Goal: Information Seeking & Learning: Learn about a topic

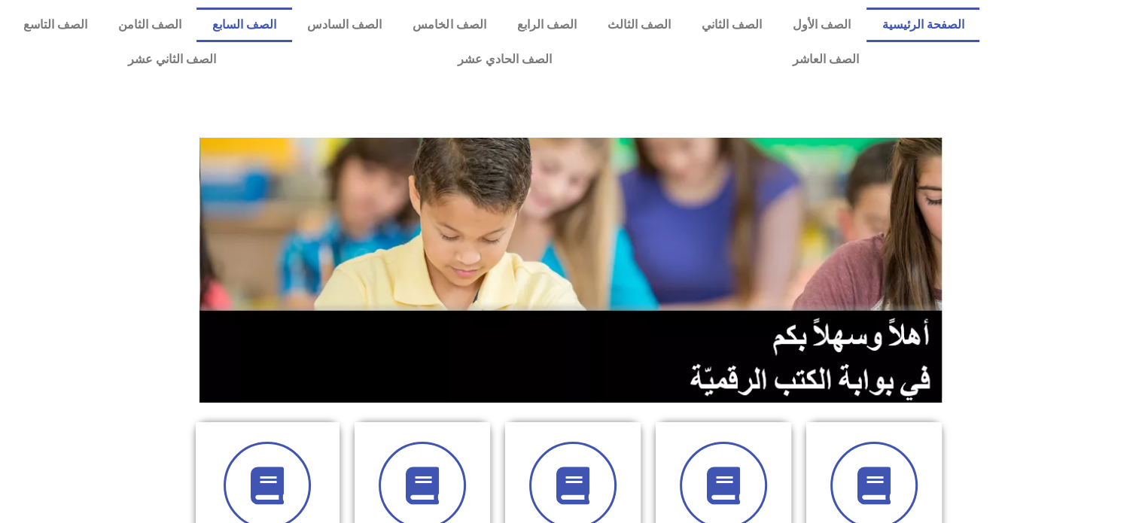
click at [291, 29] on link "الصف السابع" at bounding box center [243, 25] width 95 height 35
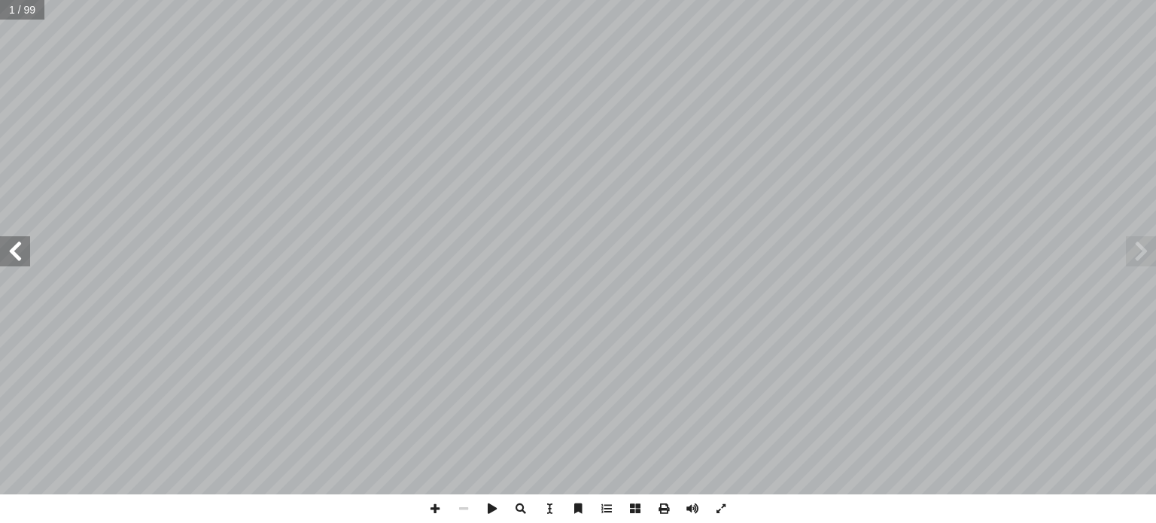
click at [18, 261] on span at bounding box center [15, 251] width 30 height 30
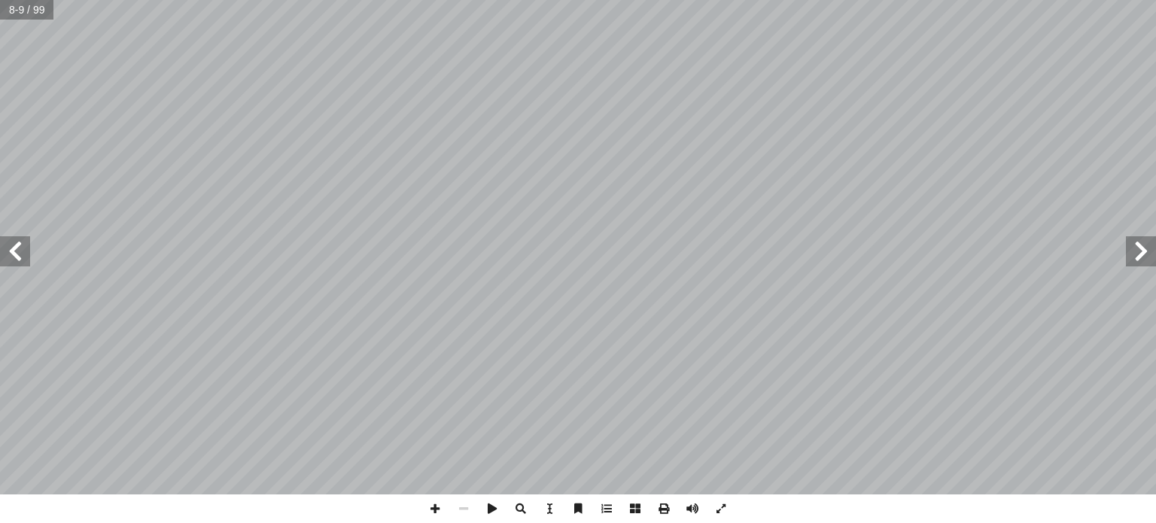
click at [18, 261] on span at bounding box center [15, 251] width 30 height 30
click at [1153, 254] on span at bounding box center [1141, 251] width 30 height 30
click at [17, 257] on span at bounding box center [15, 251] width 30 height 30
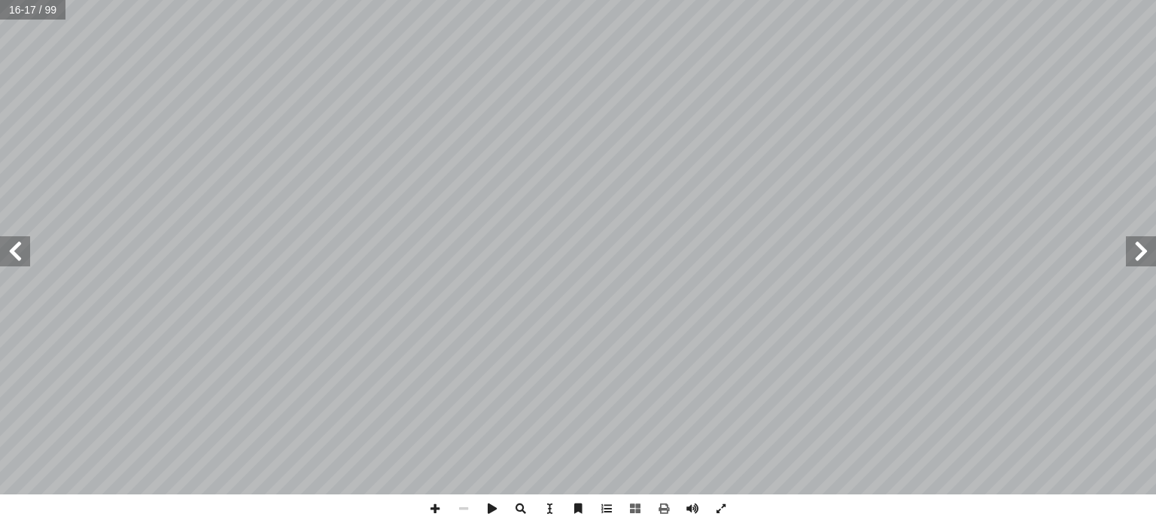
click at [24, 249] on span at bounding box center [15, 251] width 30 height 30
click at [431, 513] on span at bounding box center [435, 508] width 29 height 29
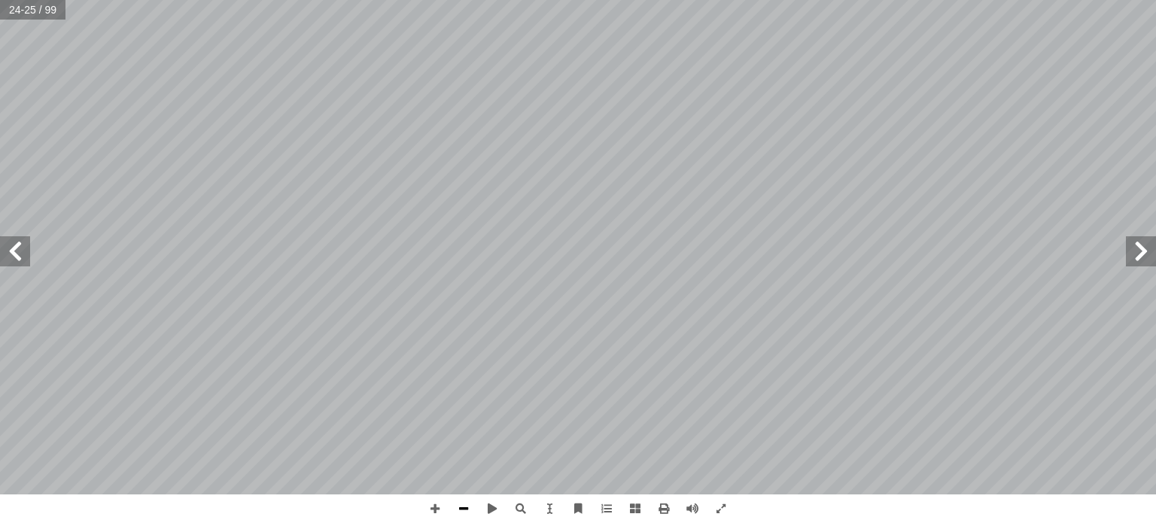
click at [464, 510] on span at bounding box center [463, 508] width 29 height 29
click at [21, 257] on span at bounding box center [15, 251] width 30 height 30
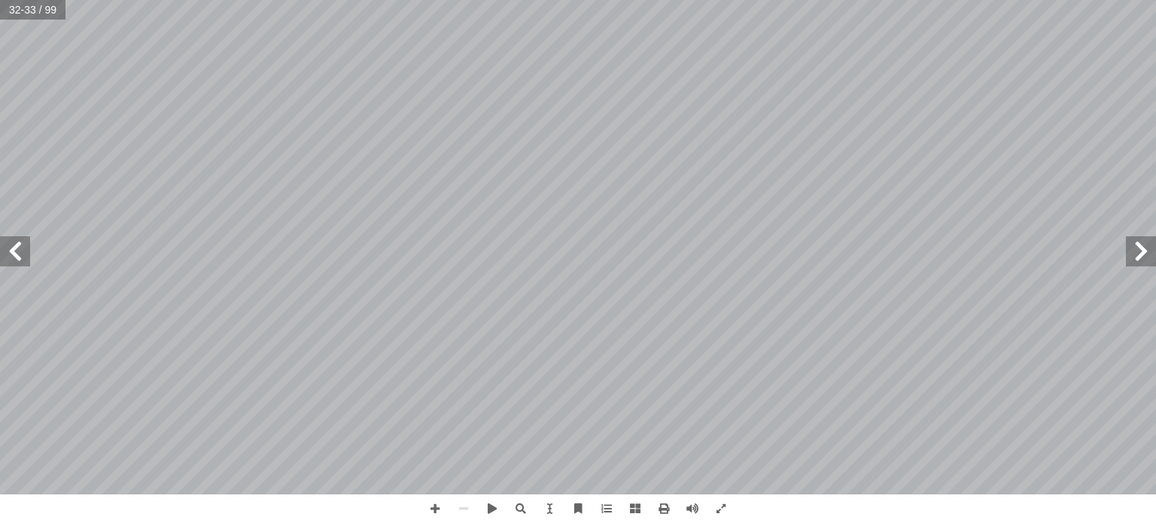
click at [26, 257] on span at bounding box center [15, 251] width 30 height 30
click at [1139, 255] on span at bounding box center [1141, 251] width 30 height 30
click at [14, 244] on span at bounding box center [15, 251] width 30 height 30
click at [20, 251] on span at bounding box center [15, 251] width 30 height 30
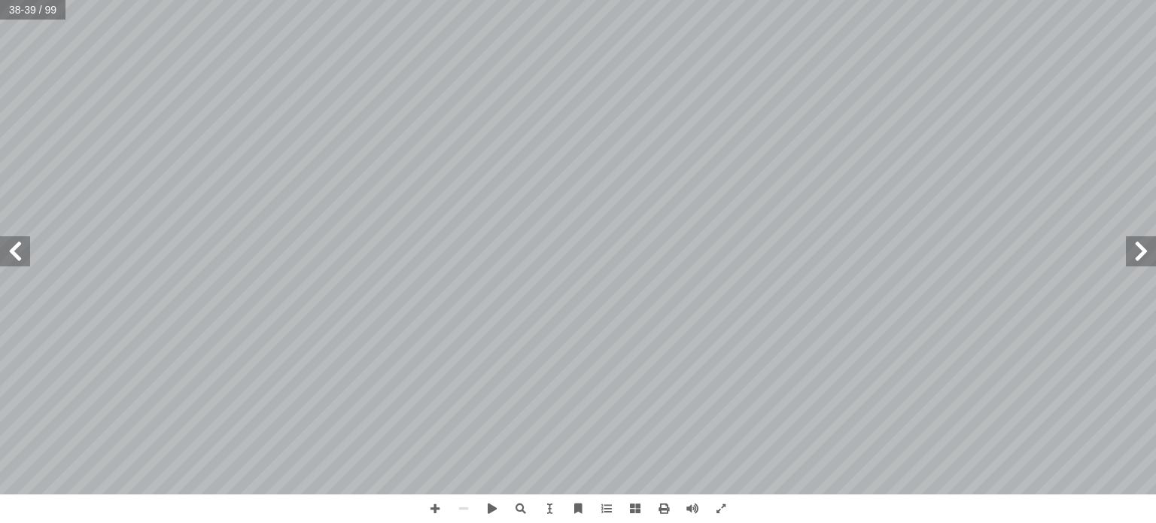
click at [1132, 255] on span at bounding box center [1141, 251] width 30 height 30
click at [17, 245] on span at bounding box center [15, 251] width 30 height 30
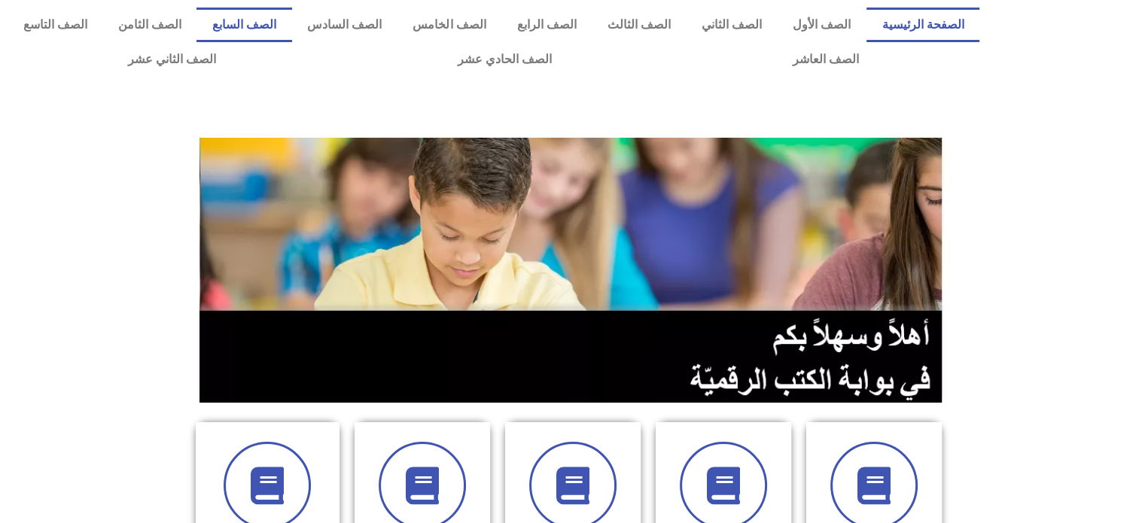
click at [291, 32] on link "الصف السابع" at bounding box center [243, 25] width 95 height 35
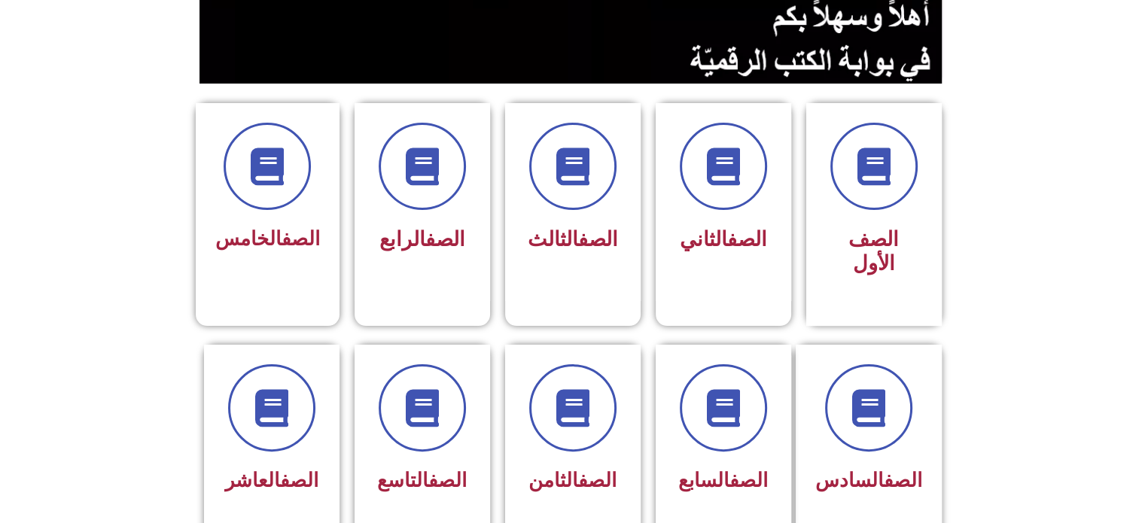
scroll to position [324, 0]
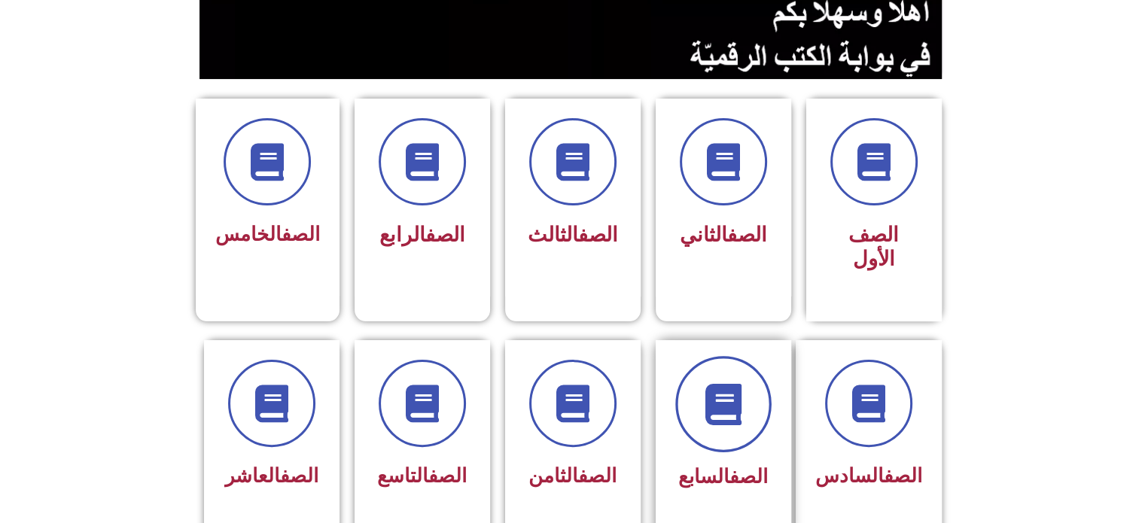
click at [744, 356] on span at bounding box center [723, 404] width 96 height 96
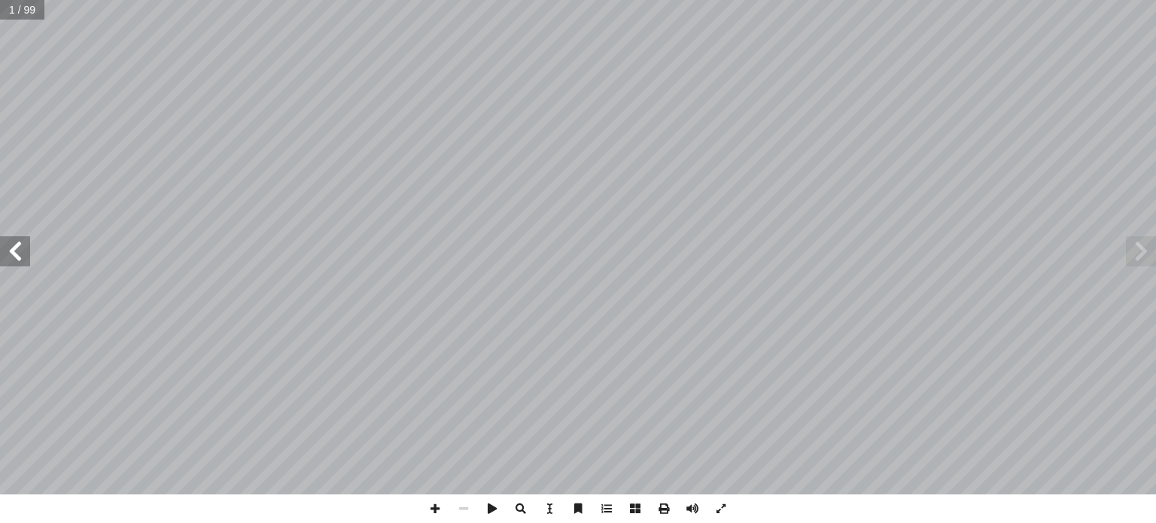
click at [18, 239] on span at bounding box center [15, 251] width 30 height 30
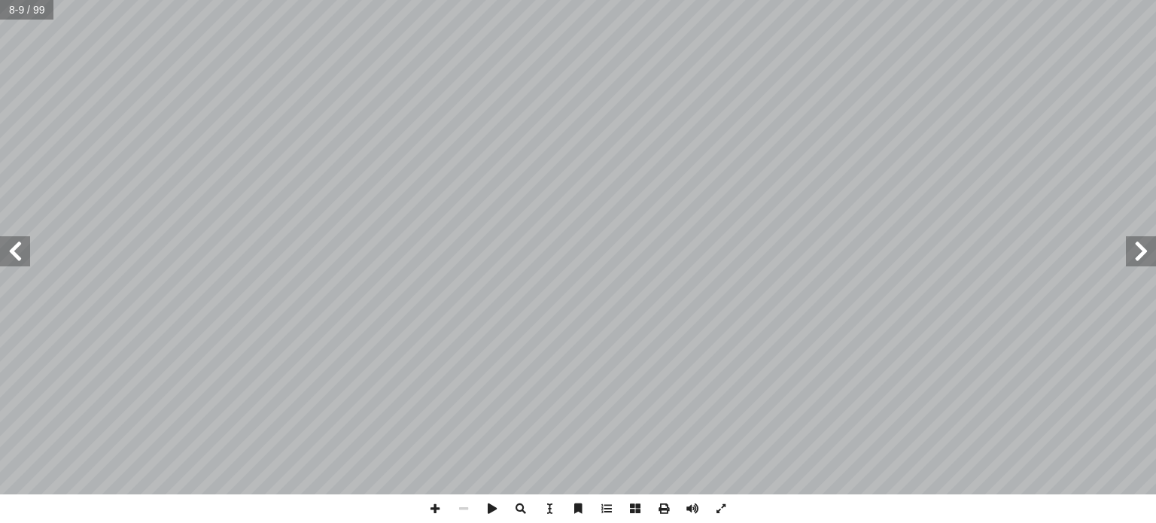
click at [18, 239] on span at bounding box center [15, 251] width 30 height 30
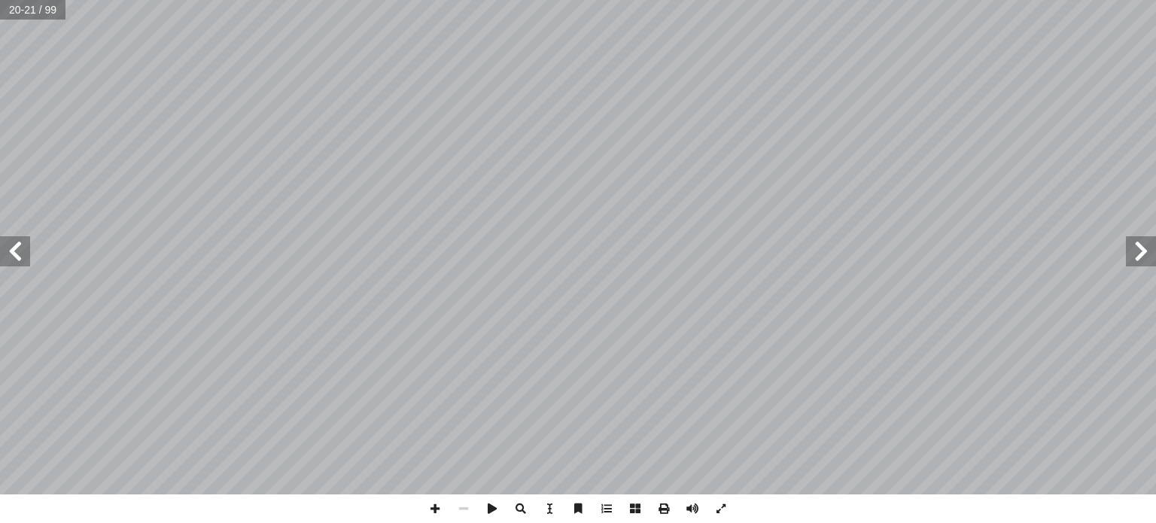
click at [18, 239] on span at bounding box center [15, 251] width 30 height 30
